Goal: Task Accomplishment & Management: Manage account settings

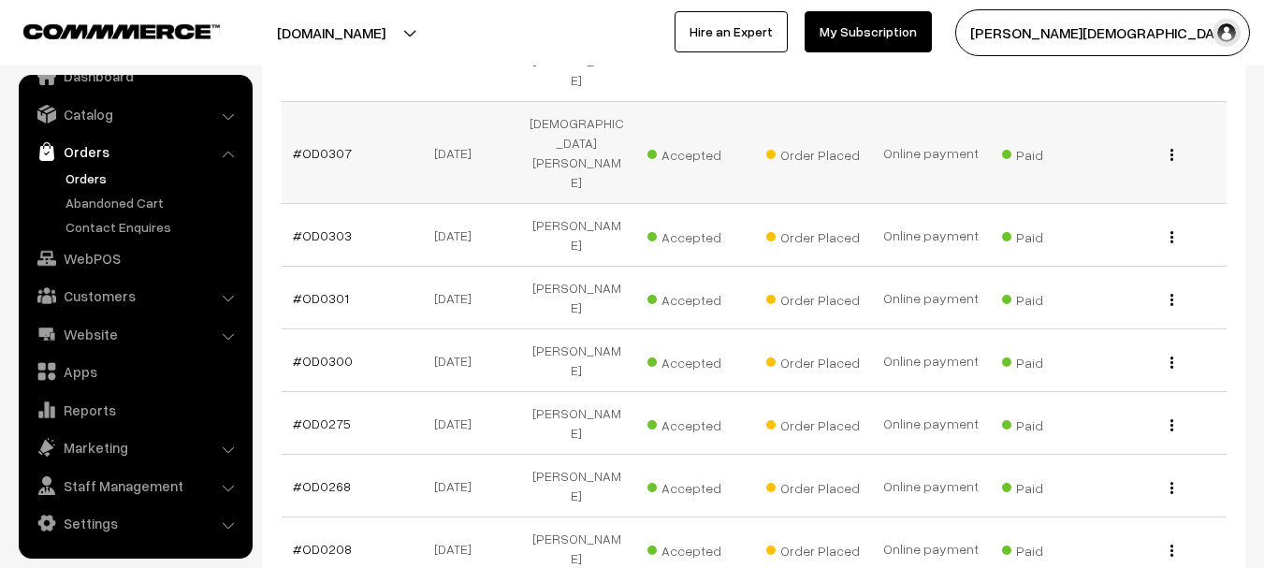
scroll to position [468, 0]
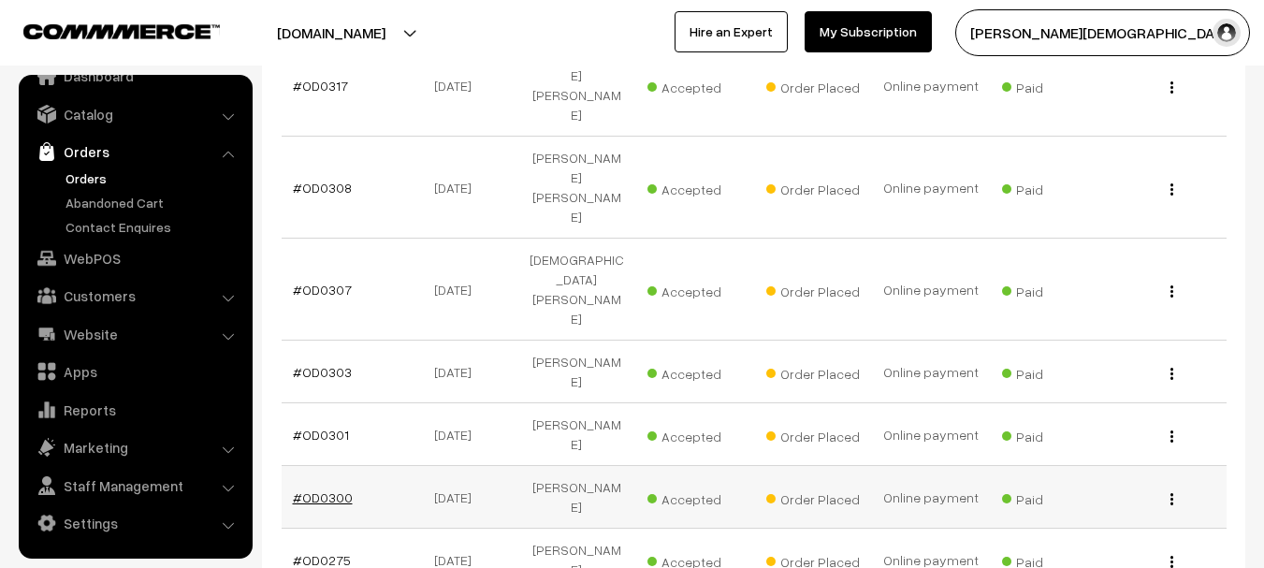
click at [337, 489] on link "#OD0300" at bounding box center [323, 497] width 60 height 16
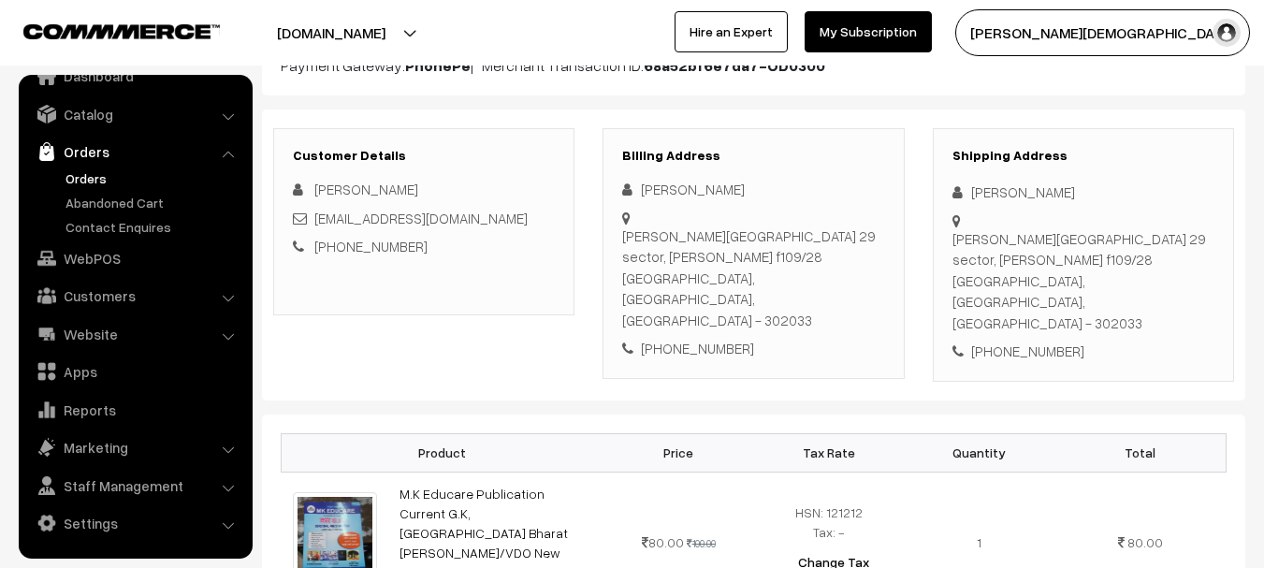
scroll to position [187, 0]
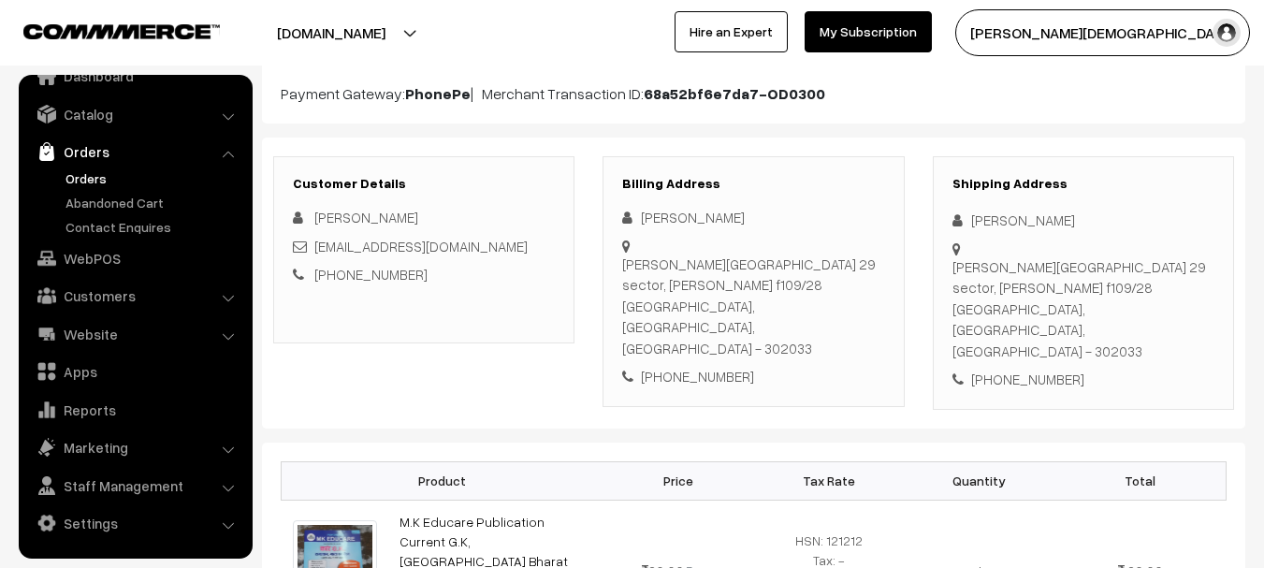
click at [664, 215] on div "Mahendra singh Verma" at bounding box center [753, 218] width 262 height 22
drag, startPoint x: 664, startPoint y: 215, endPoint x: 774, endPoint y: 225, distance: 109.9
click at [774, 225] on div "Mahendra singh Verma" at bounding box center [753, 218] width 262 height 22
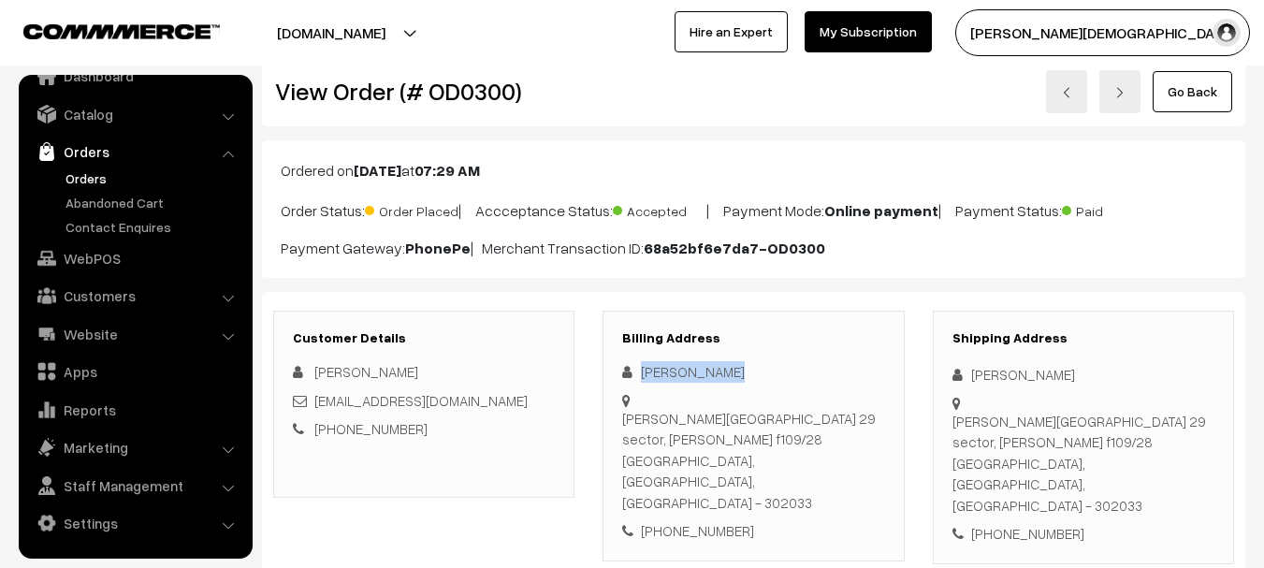
scroll to position [0, 0]
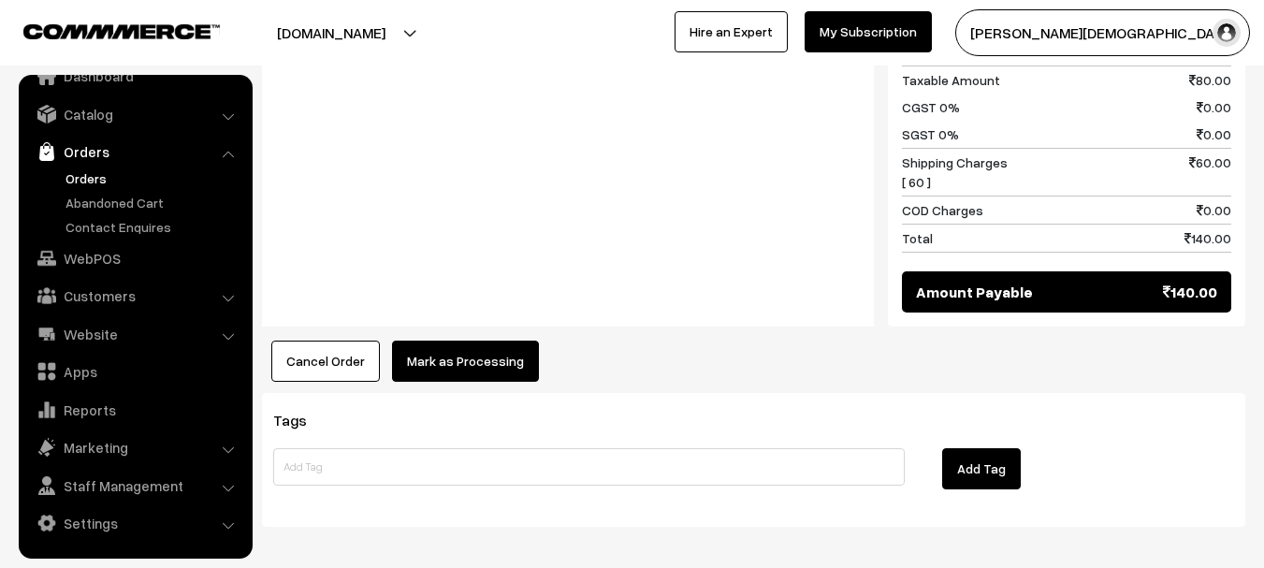
click at [340, 341] on button "Cancel Order" at bounding box center [325, 361] width 109 height 41
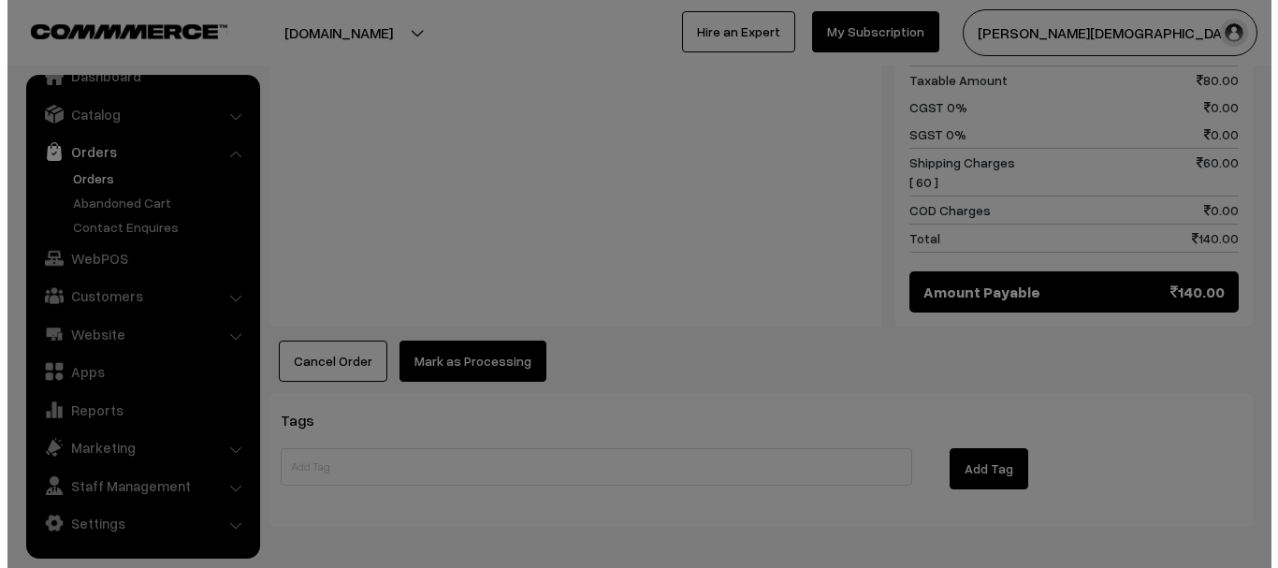
scroll to position [984, 0]
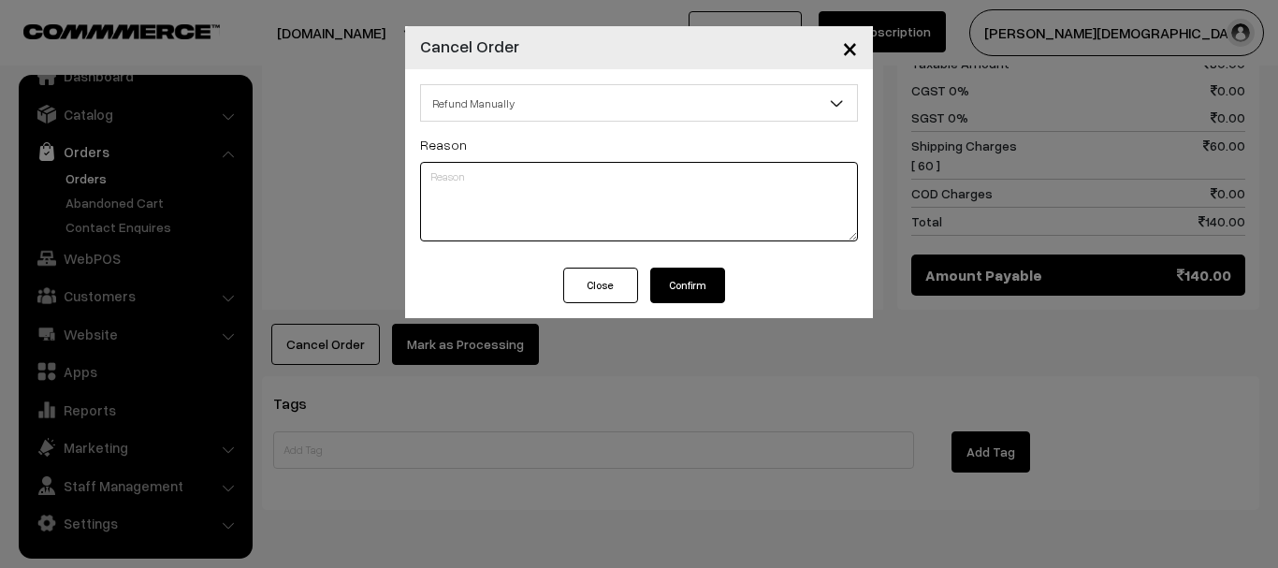
click at [464, 182] on textarea at bounding box center [639, 202] width 438 height 80
type textarea "refund done on your number by g pay"
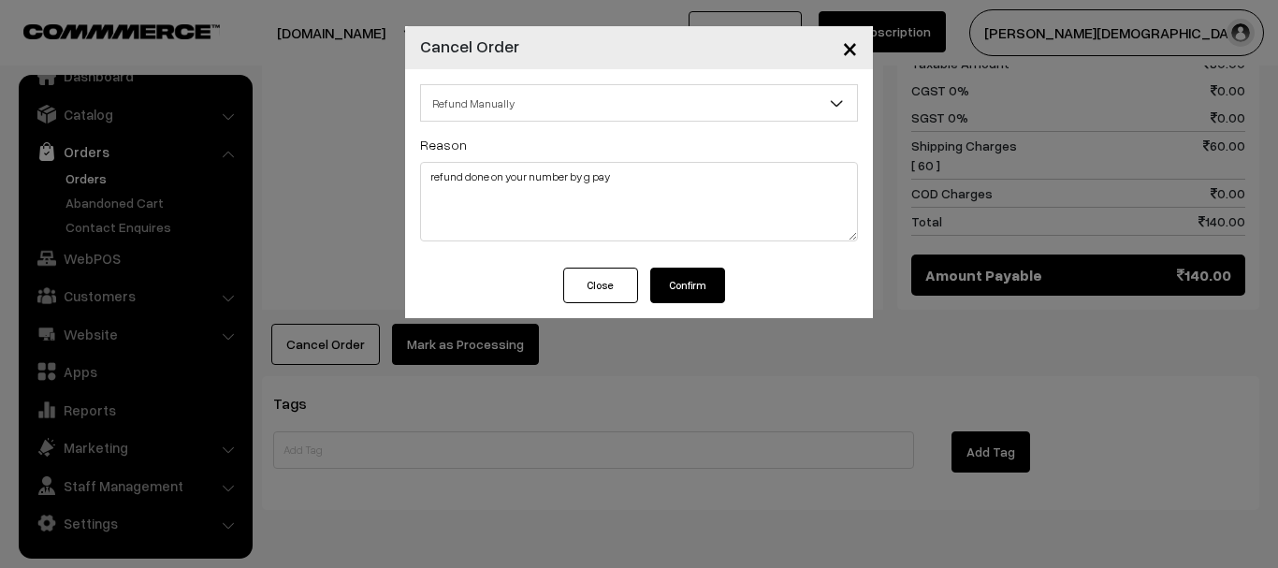
click at [685, 270] on button "Confirm" at bounding box center [687, 286] width 75 height 36
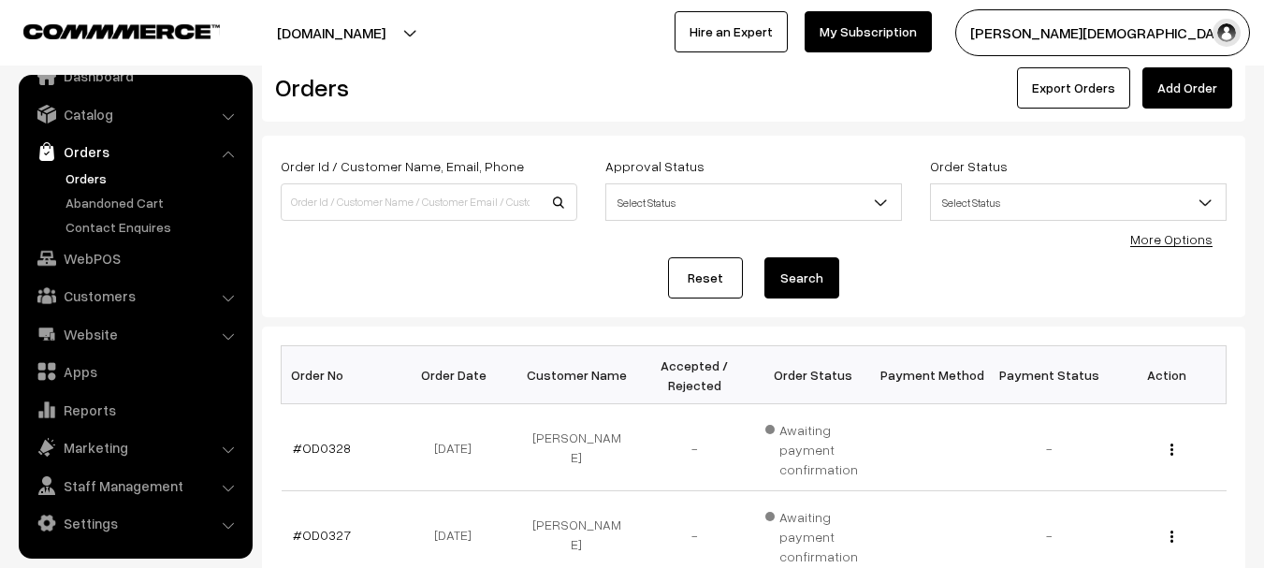
scroll to position [37, 0]
